Goal: Task Accomplishment & Management: Manage account settings

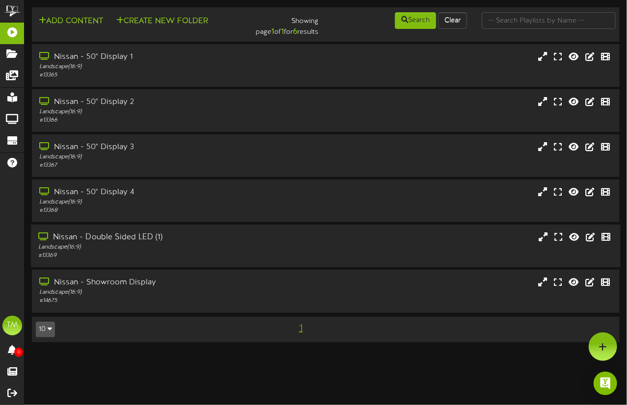
click at [114, 240] on div "Nissan - Double Sided LED (1)" at bounding box center [153, 237] width 231 height 11
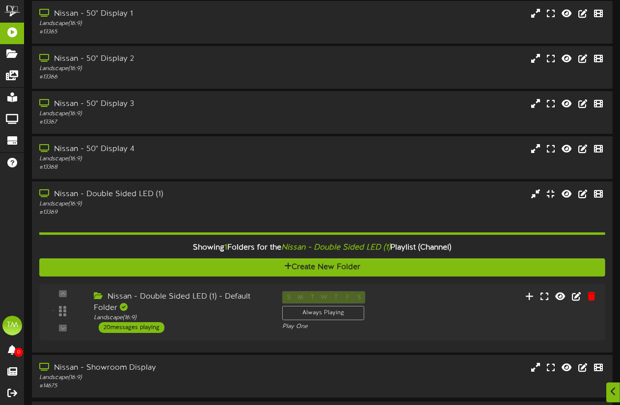
scroll to position [75, 0]
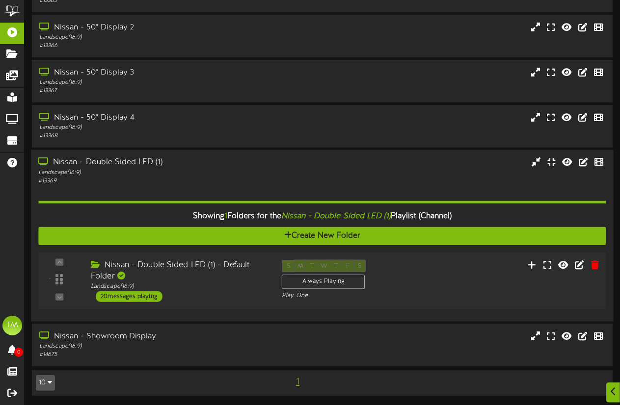
click at [142, 299] on div "20 messages playing" at bounding box center [129, 296] width 67 height 11
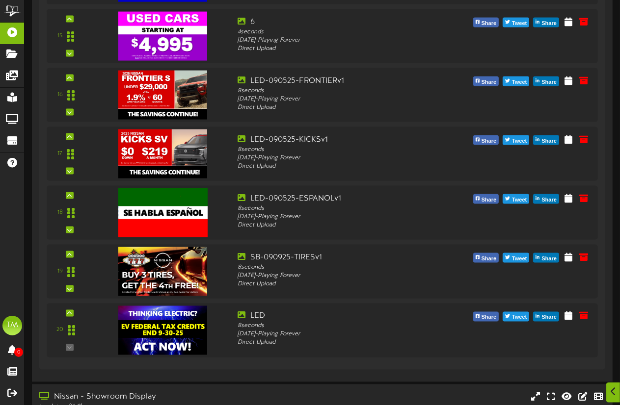
scroll to position [1313, 0]
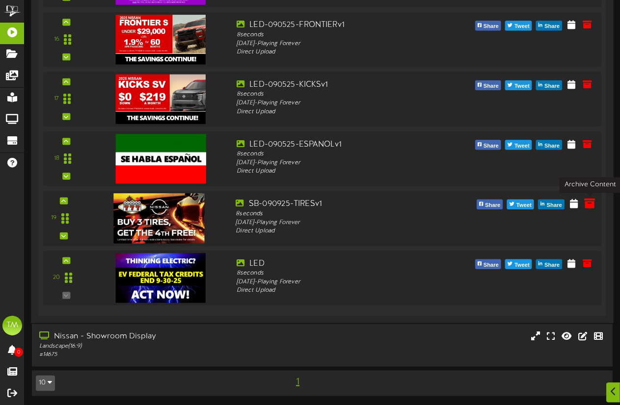
click at [589, 205] on icon at bounding box center [589, 203] width 11 height 11
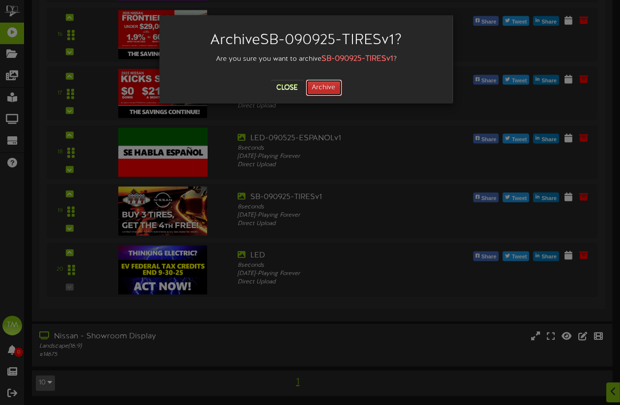
click at [323, 89] on button "Archive" at bounding box center [324, 87] width 36 height 17
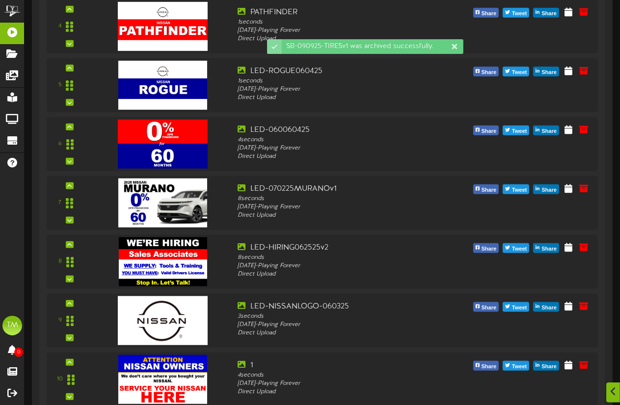
scroll to position [633, 0]
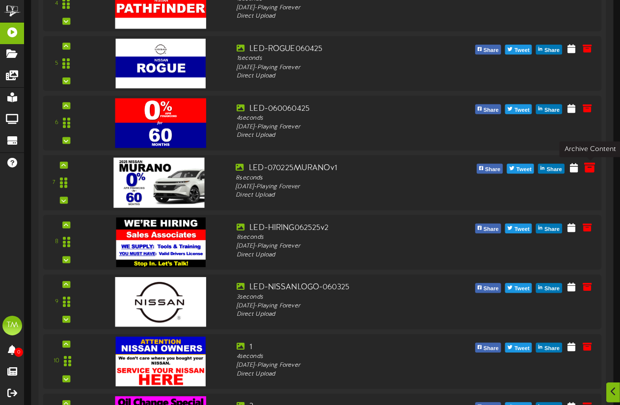
click at [590, 167] on icon at bounding box center [589, 167] width 11 height 11
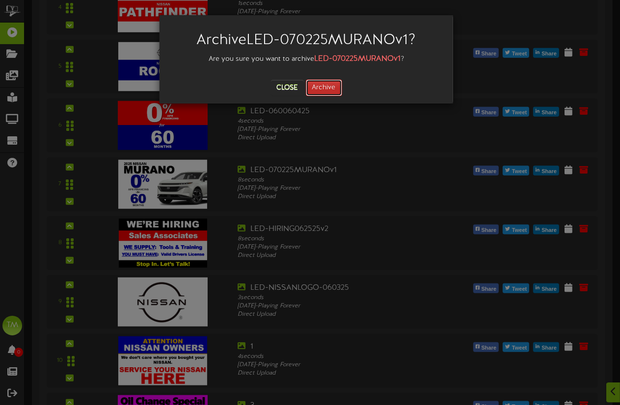
click at [325, 89] on button "Archive" at bounding box center [324, 87] width 36 height 17
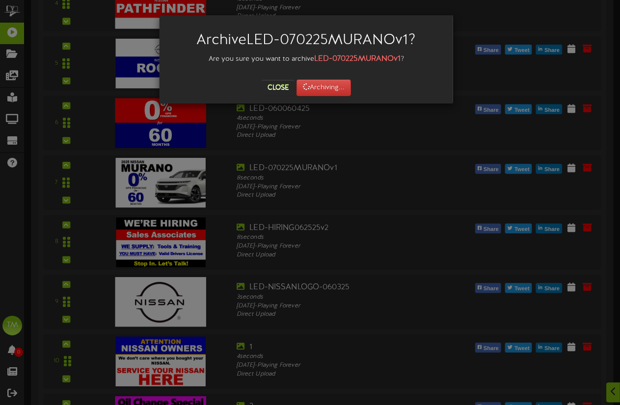
scroll to position [229, 0]
